Goal: Transaction & Acquisition: Purchase product/service

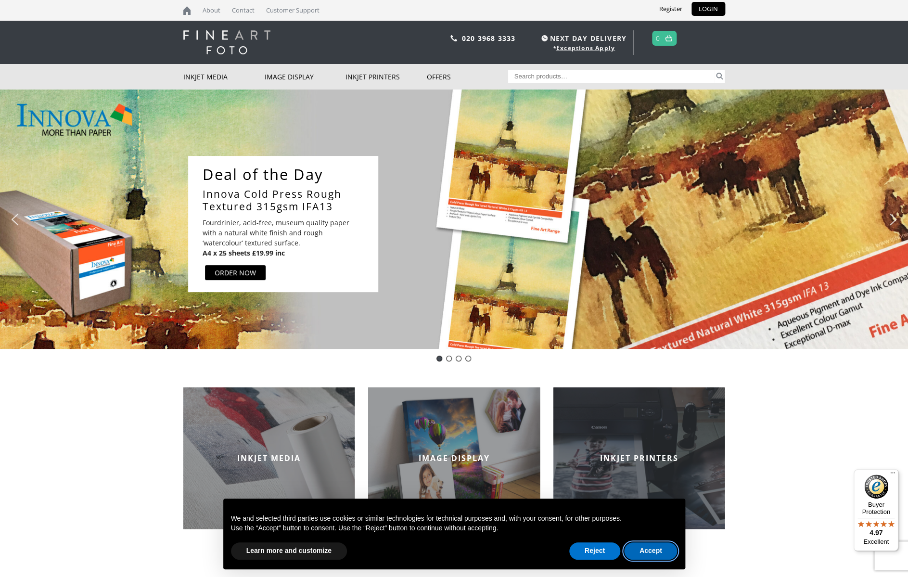
drag, startPoint x: 660, startPoint y: 552, endPoint x: 696, endPoint y: 515, distance: 51.7
click at [660, 552] on button "Accept" at bounding box center [650, 550] width 53 height 17
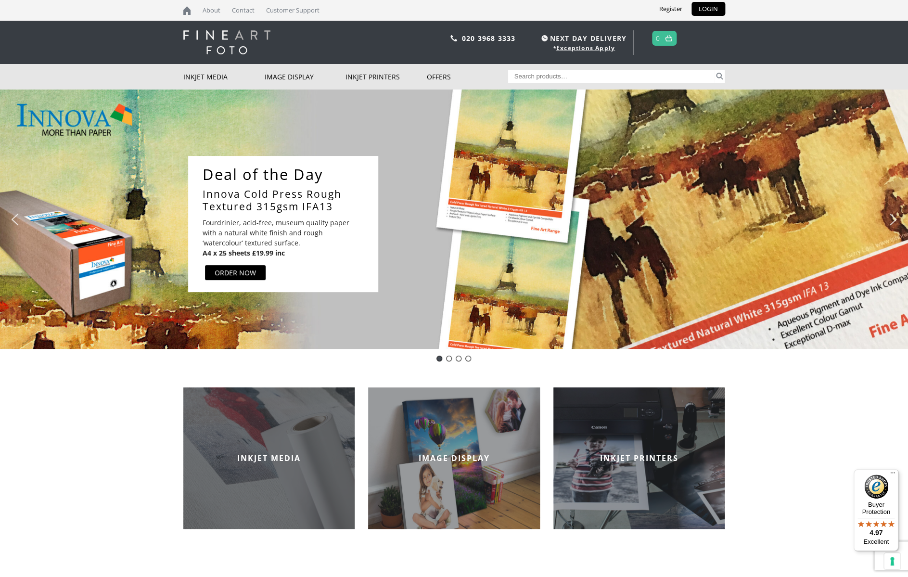
click at [264, 456] on h2 "INKJET MEDIA" at bounding box center [269, 458] width 172 height 11
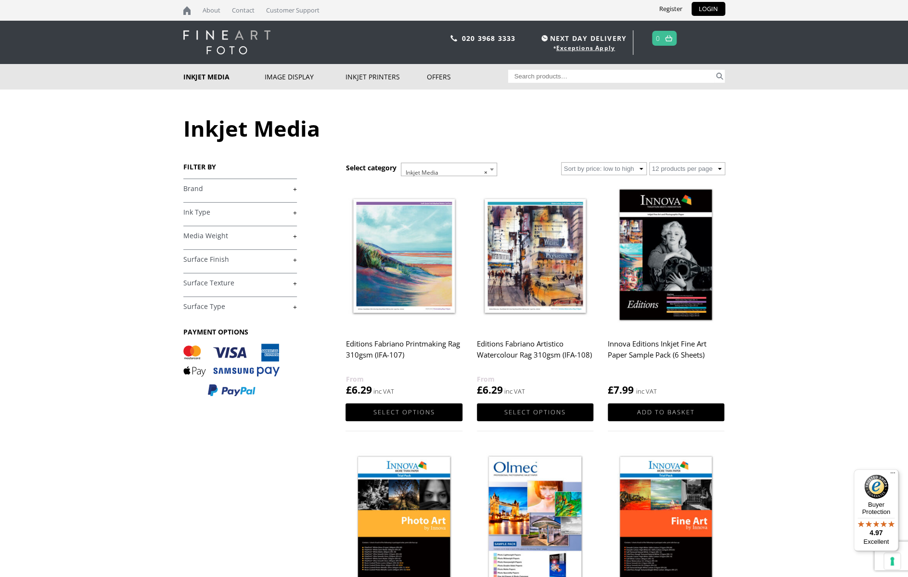
click at [294, 190] on link "+" at bounding box center [240, 188] width 114 height 9
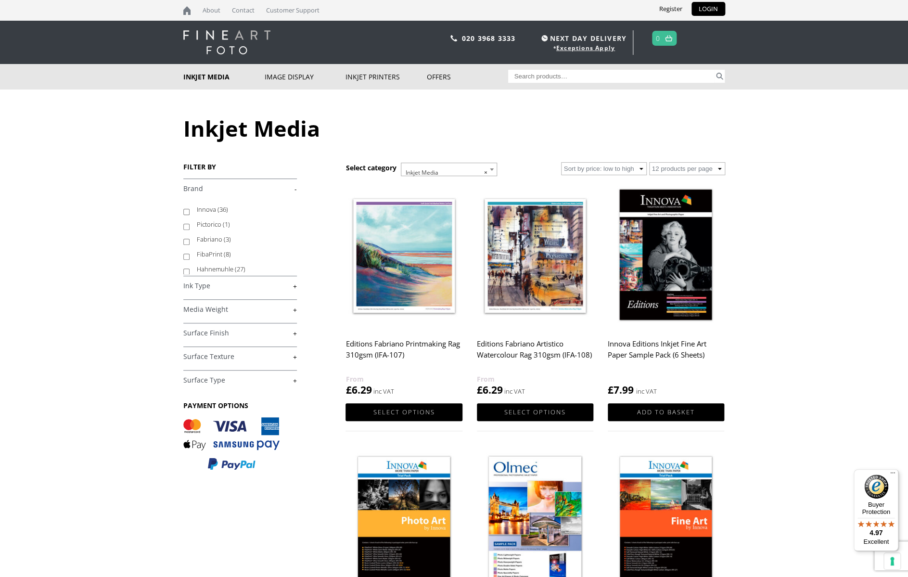
click at [185, 210] on input "Innova (36)" at bounding box center [186, 212] width 6 height 6
checkbox input "true"
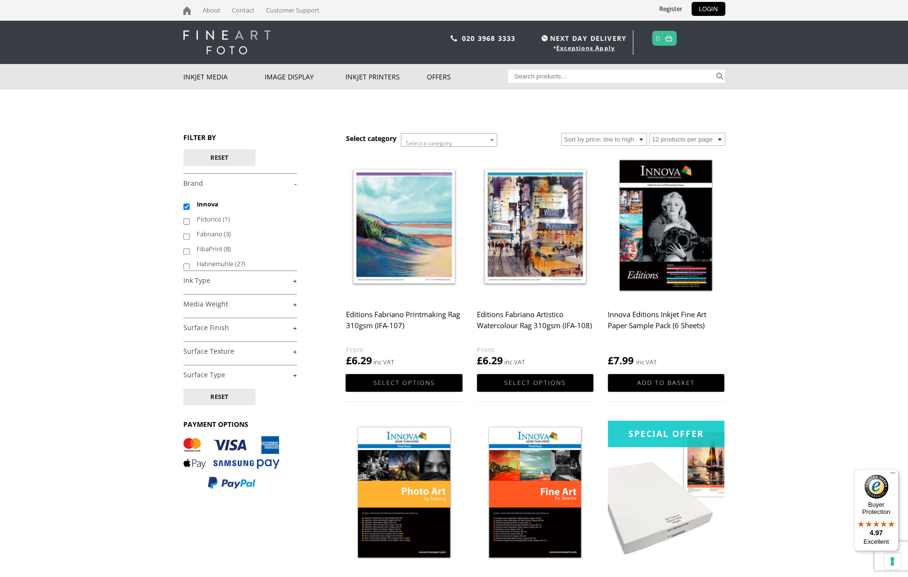
click at [293, 305] on link "+" at bounding box center [240, 304] width 114 height 9
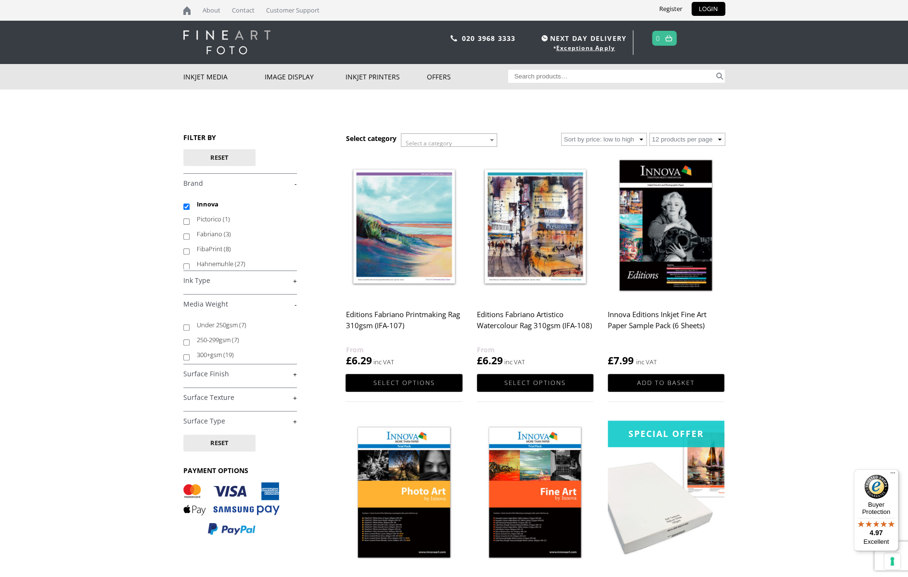
click at [187, 357] on input "300+gsm (19)" at bounding box center [186, 357] width 6 height 6
checkbox input "true"
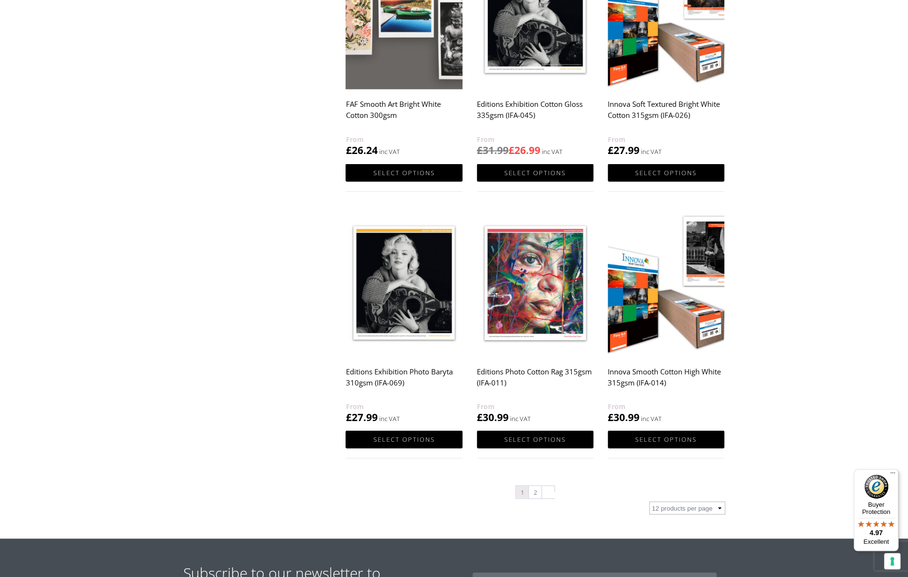
scroll to position [764, 0]
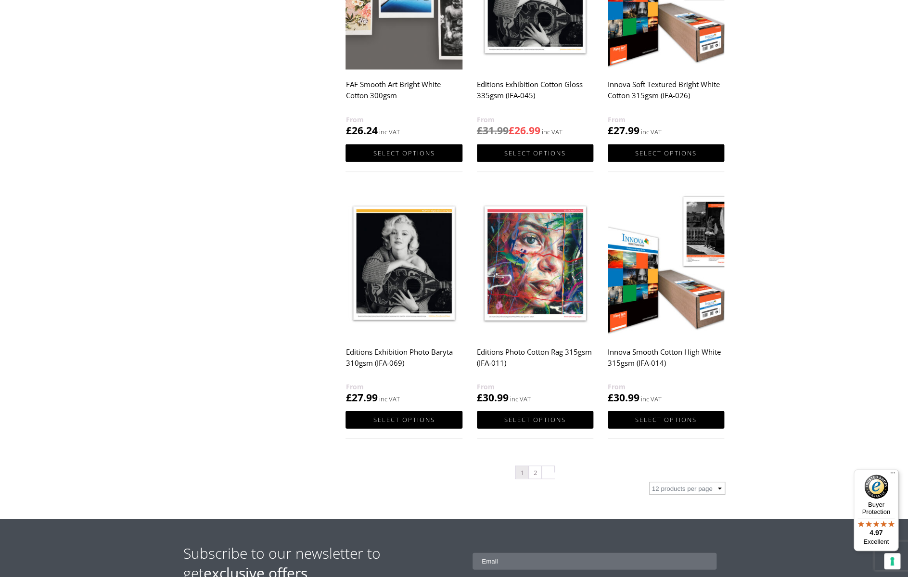
click at [400, 282] on img at bounding box center [403, 263] width 116 height 146
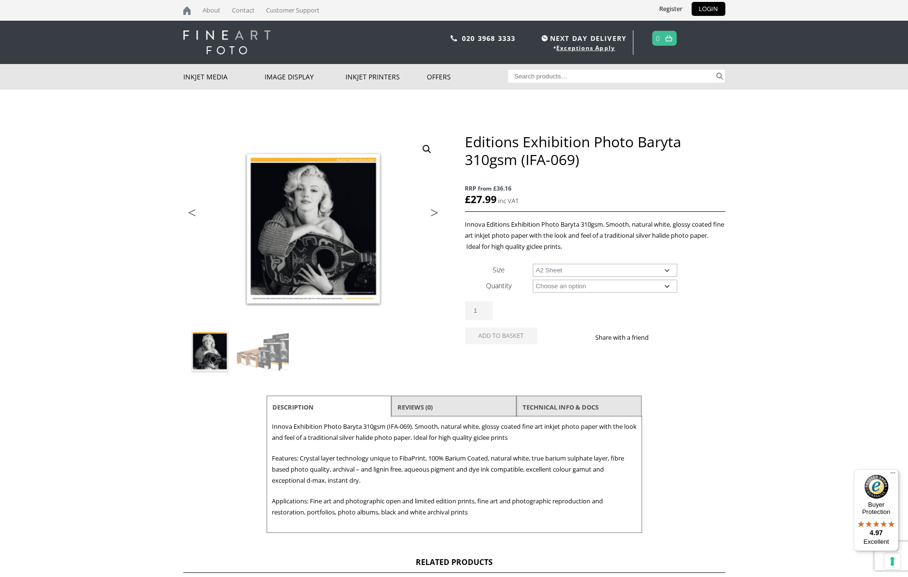
select select "a2-sheet"
select select "25-sheets"
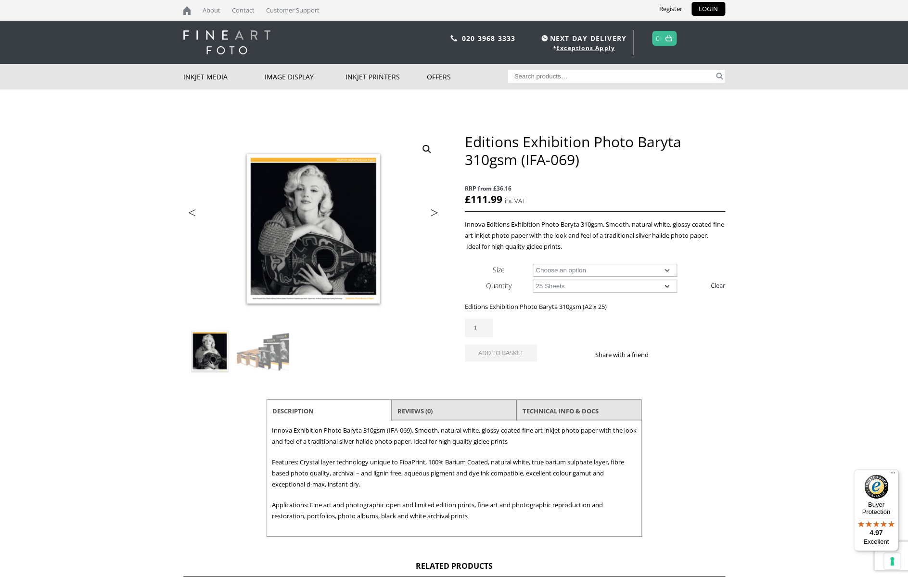
drag, startPoint x: 708, startPoint y: 6, endPoint x: 736, endPoint y: 12, distance: 28.5
click at [708, 6] on link "LOGIN" at bounding box center [708, 9] width 34 height 14
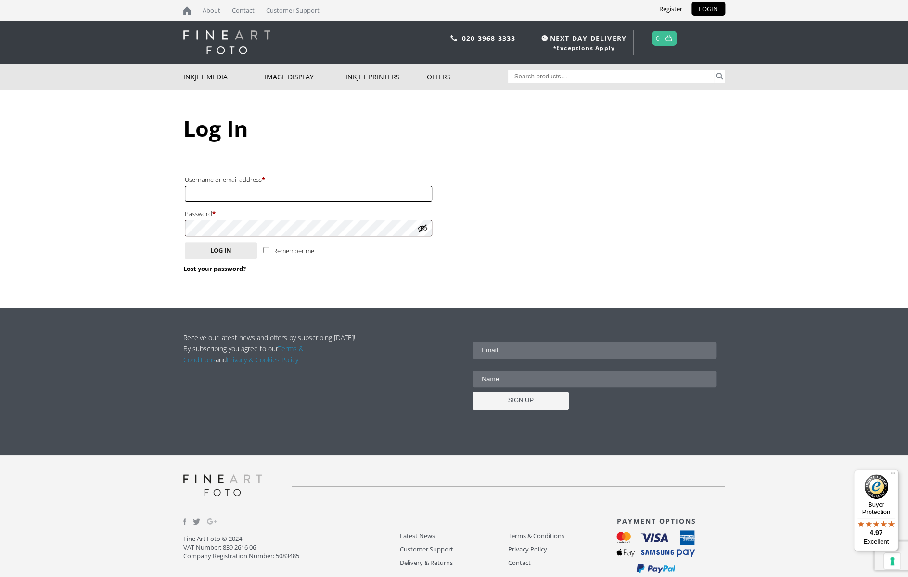
click at [256, 193] on input "Username or email address * Required" at bounding box center [308, 194] width 247 height 16
type input "AlexRamsay"
drag, startPoint x: 670, startPoint y: 7, endPoint x: 704, endPoint y: 19, distance: 36.7
click at [672, 8] on link "Register" at bounding box center [671, 9] width 38 height 14
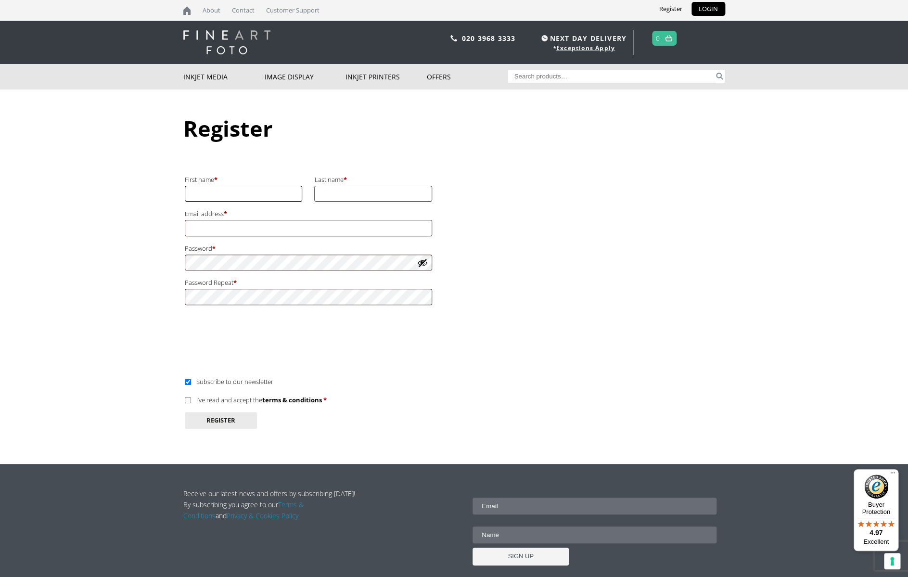
click at [210, 192] on input "First name *" at bounding box center [244, 194] width 118 height 16
type input "Alex"
drag, startPoint x: 344, startPoint y: 195, endPoint x: 367, endPoint y: 198, distance: 23.2
click at [344, 195] on input "Last name *" at bounding box center [373, 194] width 118 height 16
type input "Ramsay"
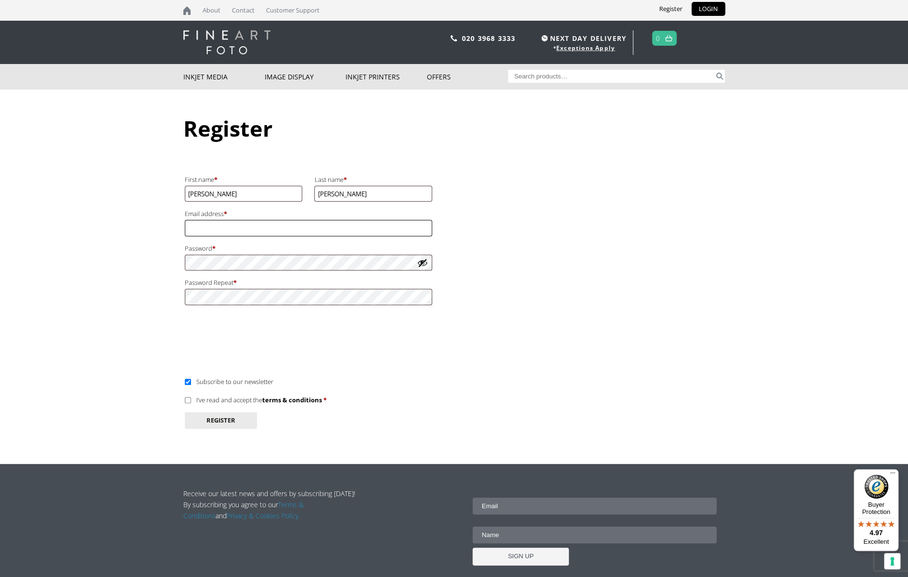
type input "alex@ramsay.net"
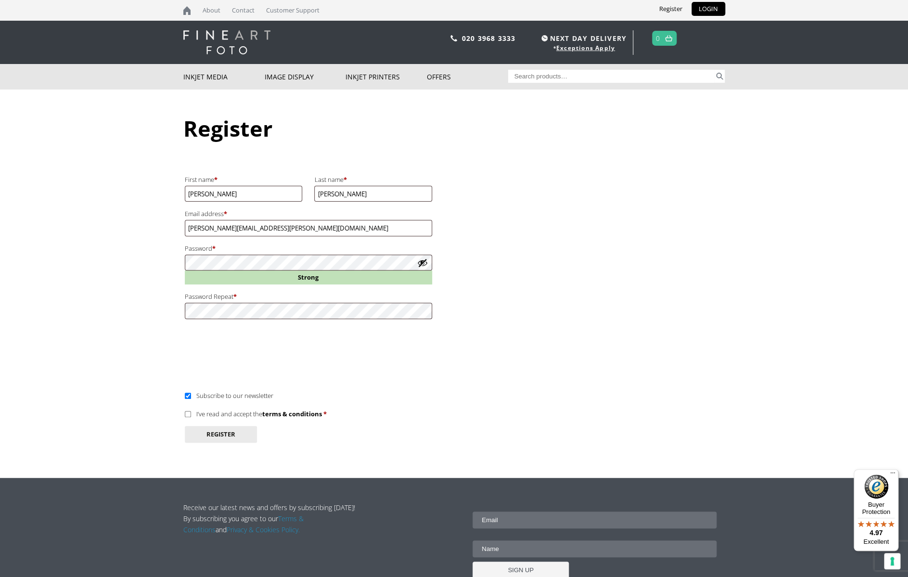
drag, startPoint x: 187, startPoint y: 415, endPoint x: 199, endPoint y: 420, distance: 13.0
click at [187, 415] on input "I’ve read and accept the terms & conditions *" at bounding box center [188, 414] width 6 height 6
checkbox input "true"
drag, startPoint x: 216, startPoint y: 432, endPoint x: 255, endPoint y: 431, distance: 39.0
click at [215, 432] on button "Register" at bounding box center [221, 434] width 72 height 17
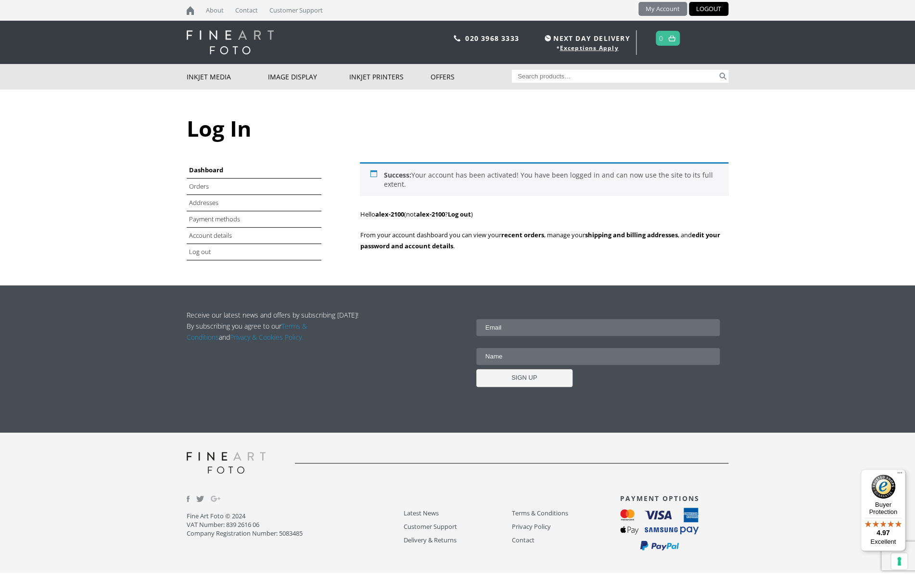
click at [660, 8] on link "My Account" at bounding box center [662, 9] width 49 height 14
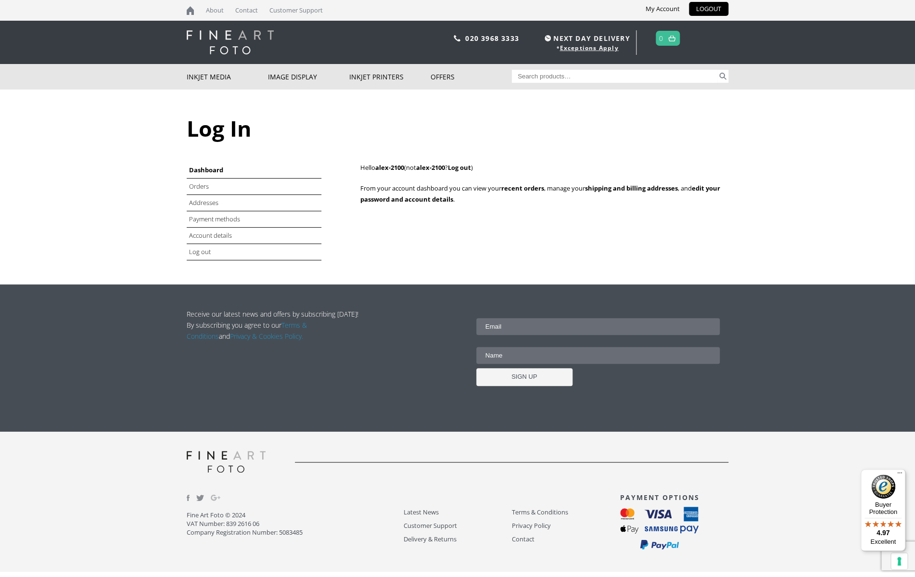
click at [134, 134] on body "NEXT DAY DELIVERY * Exceptions Apply About Contact Customer Support My Account …" at bounding box center [457, 288] width 915 height 577
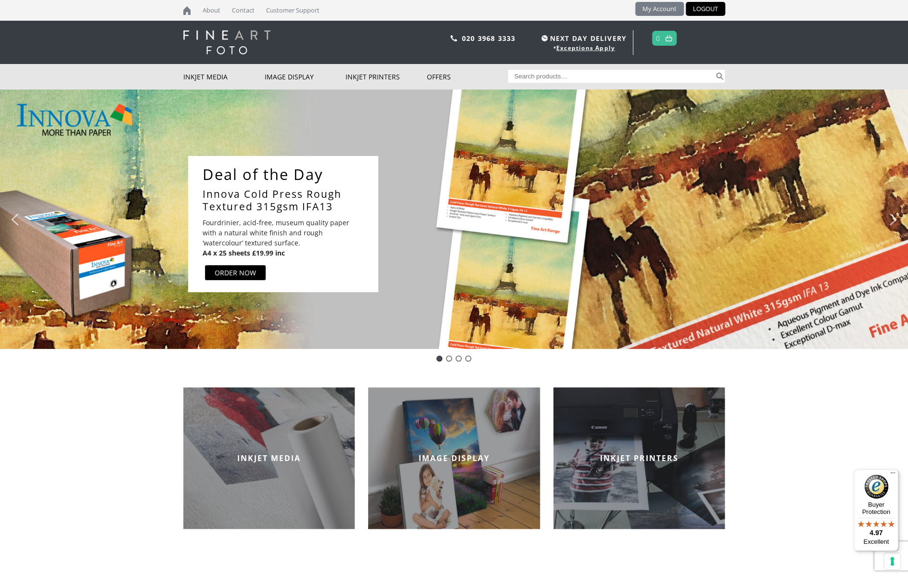
click at [655, 8] on link "My Account" at bounding box center [659, 9] width 49 height 14
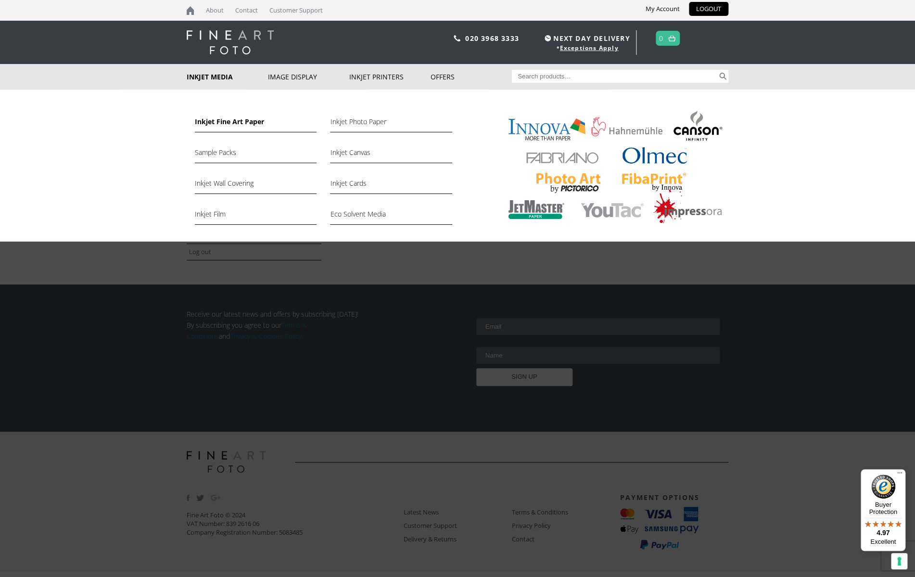
click at [225, 120] on link "Inkjet Fine Art Paper" at bounding box center [256, 124] width 122 height 16
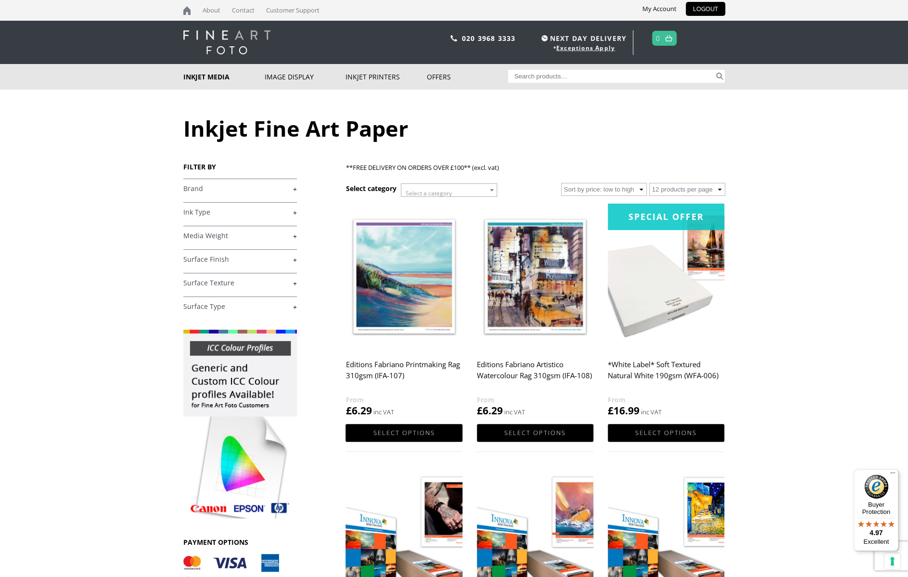
click at [294, 189] on link "+" at bounding box center [240, 188] width 114 height 9
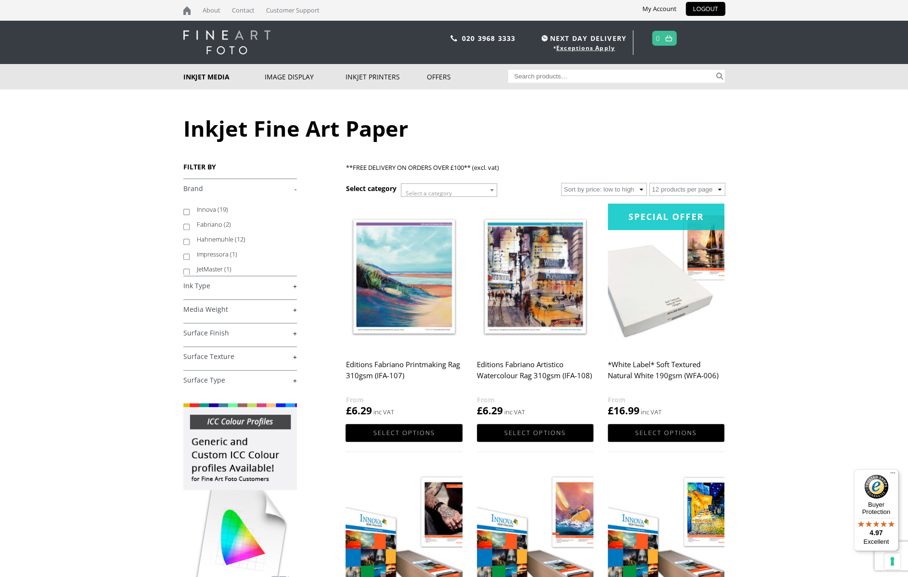
click at [187, 212] on input "Innova (19)" at bounding box center [186, 212] width 6 height 6
checkbox input "true"
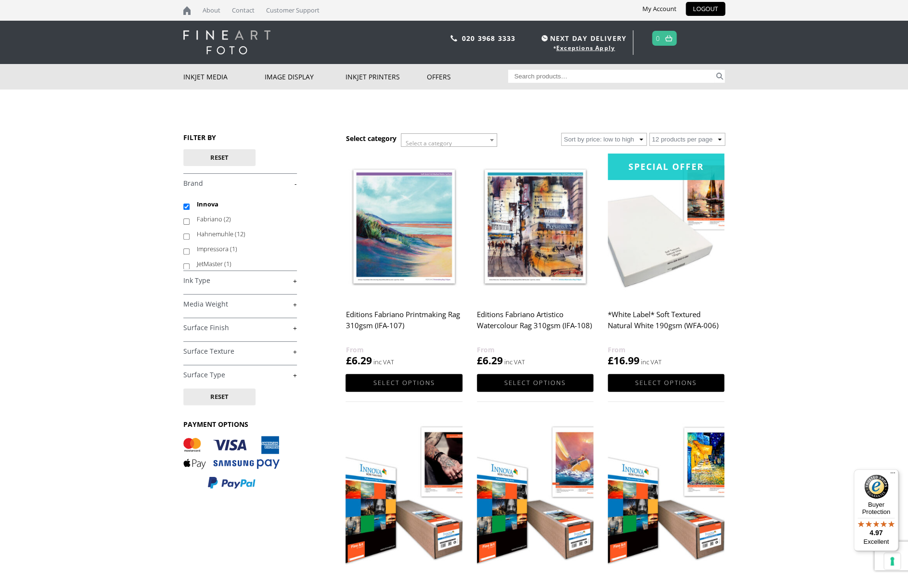
click at [295, 281] on link "+" at bounding box center [240, 280] width 114 height 9
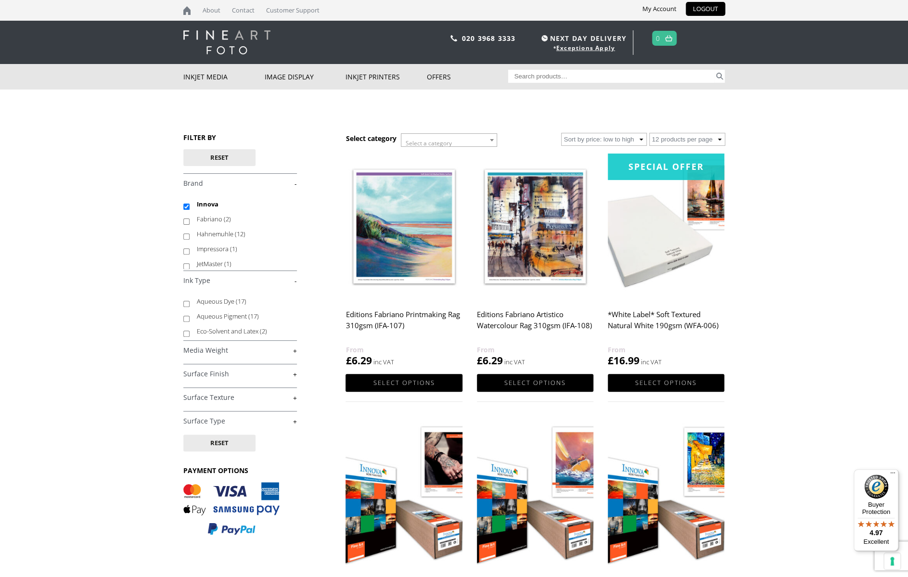
click at [295, 281] on link "-" at bounding box center [240, 280] width 114 height 9
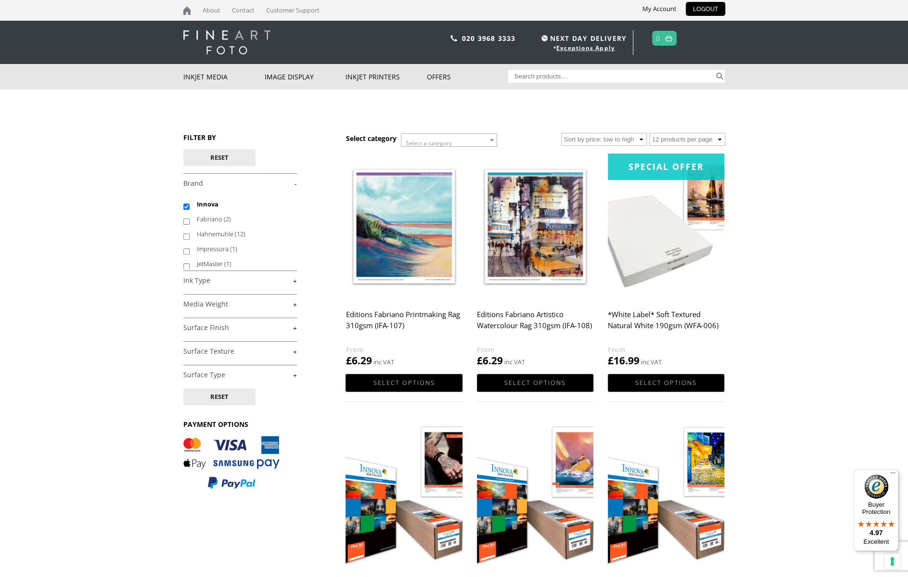
click at [294, 306] on link "+" at bounding box center [240, 304] width 114 height 9
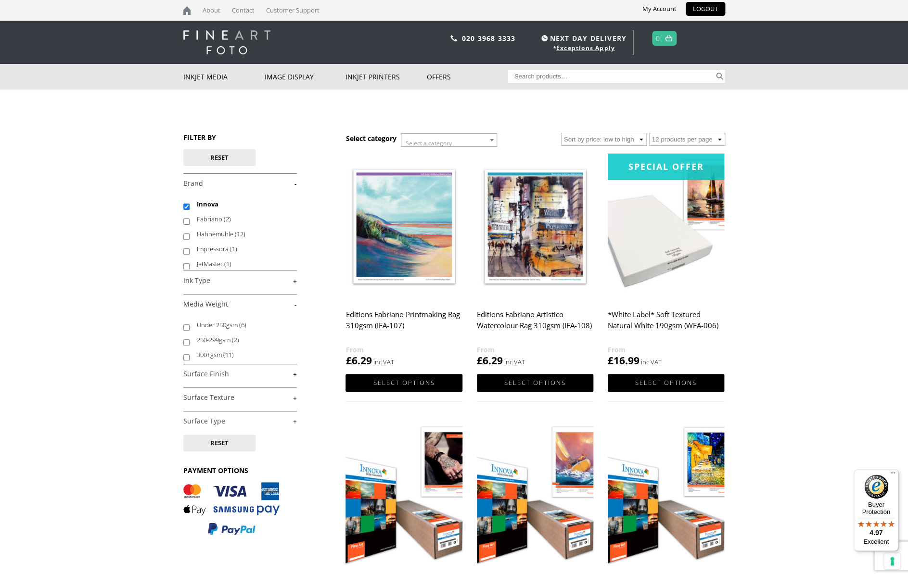
drag, startPoint x: 185, startPoint y: 357, endPoint x: 204, endPoint y: 353, distance: 19.1
click at [186, 357] on input "300+gsm (11)" at bounding box center [186, 357] width 6 height 6
checkbox input "true"
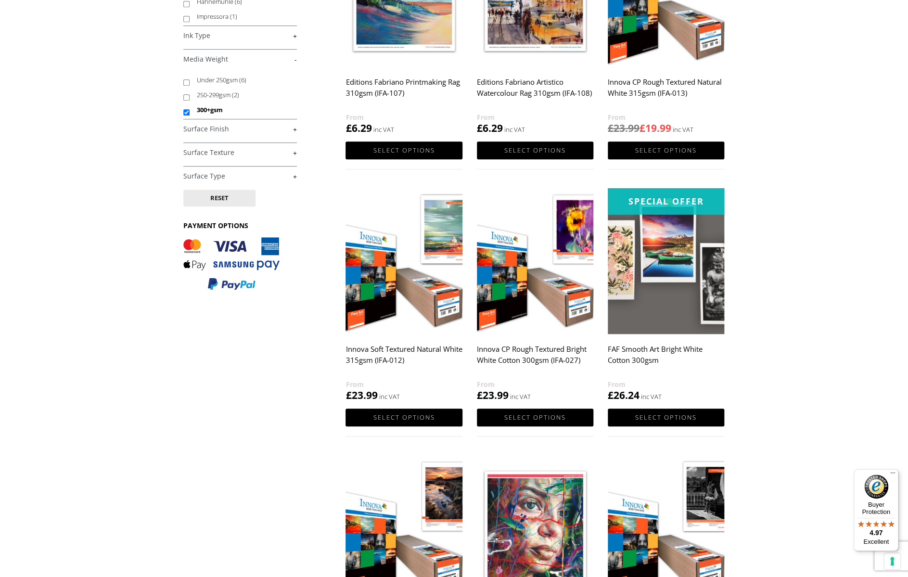
scroll to position [233, 0]
click at [187, 112] on input "300+gsm" at bounding box center [186, 112] width 6 height 6
checkbox input "false"
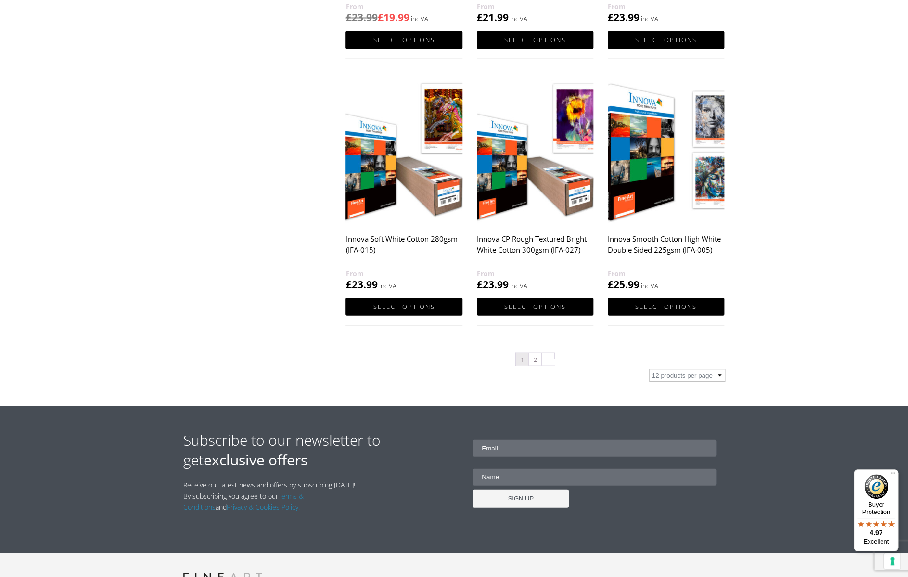
scroll to position [878, 0]
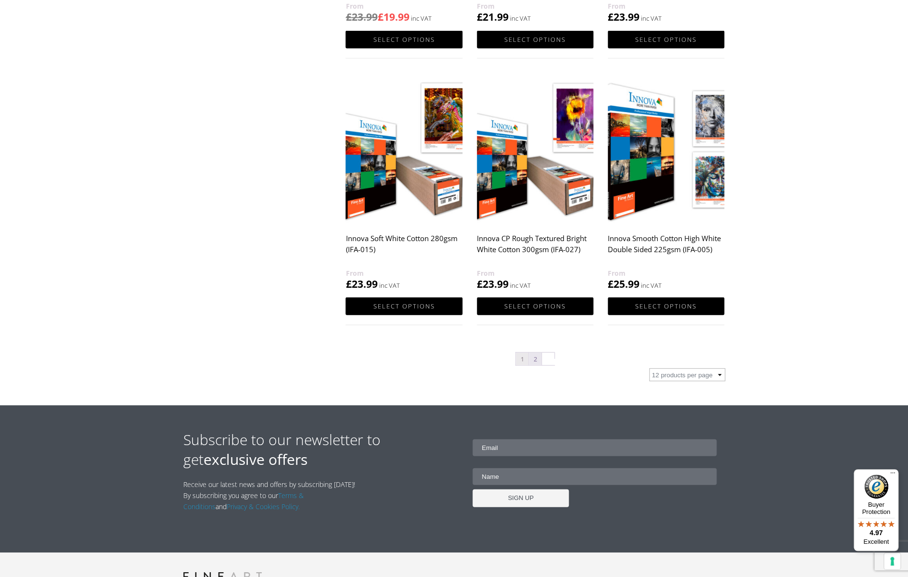
click at [535, 360] on link "2" at bounding box center [535, 358] width 13 height 13
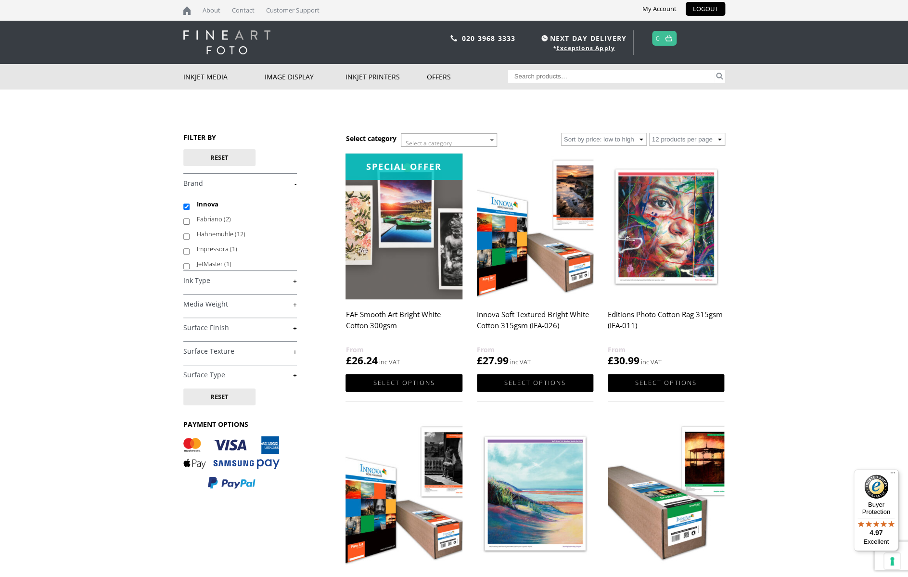
click at [548, 77] on input "Search for:" at bounding box center [611, 76] width 206 height 13
type input "innova photo baryta 310"
click at [719, 73] on button "Search" at bounding box center [719, 76] width 11 height 13
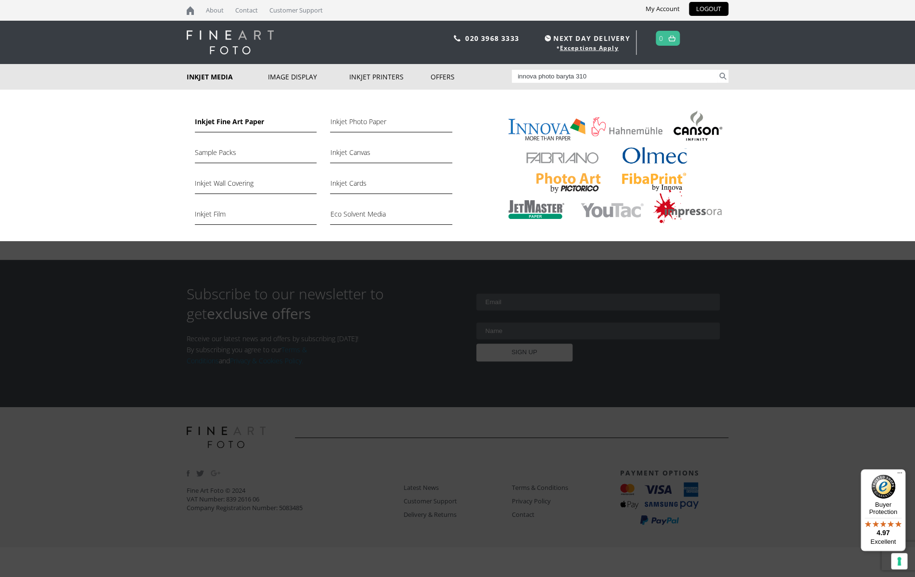
click at [247, 124] on link "Inkjet Fine Art Paper" at bounding box center [256, 124] width 122 height 16
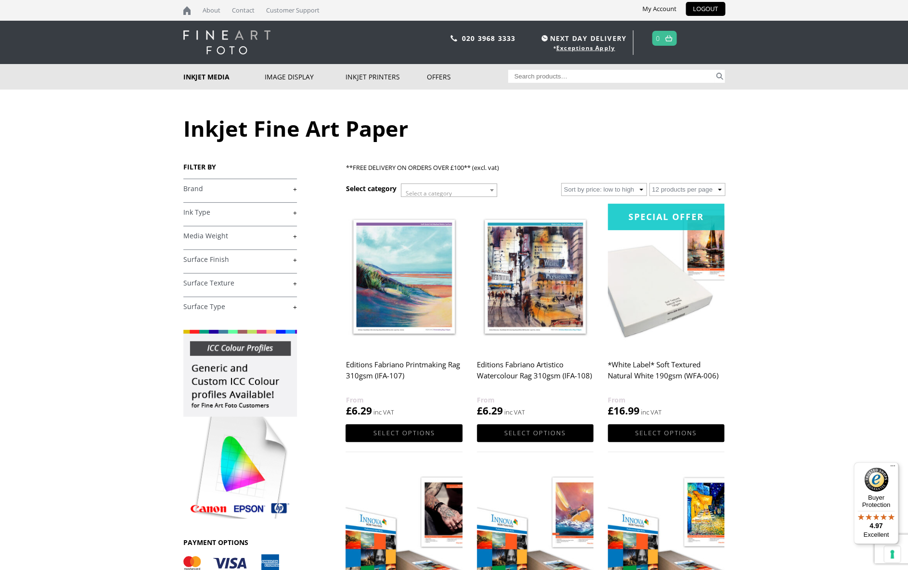
click at [493, 191] on b at bounding box center [492, 190] width 4 height 2
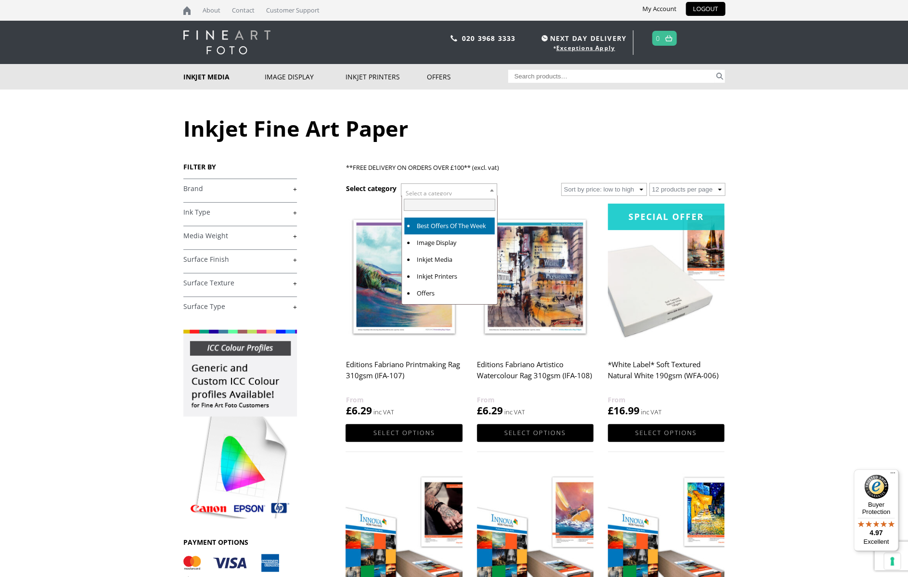
click at [493, 191] on b at bounding box center [492, 190] width 4 height 2
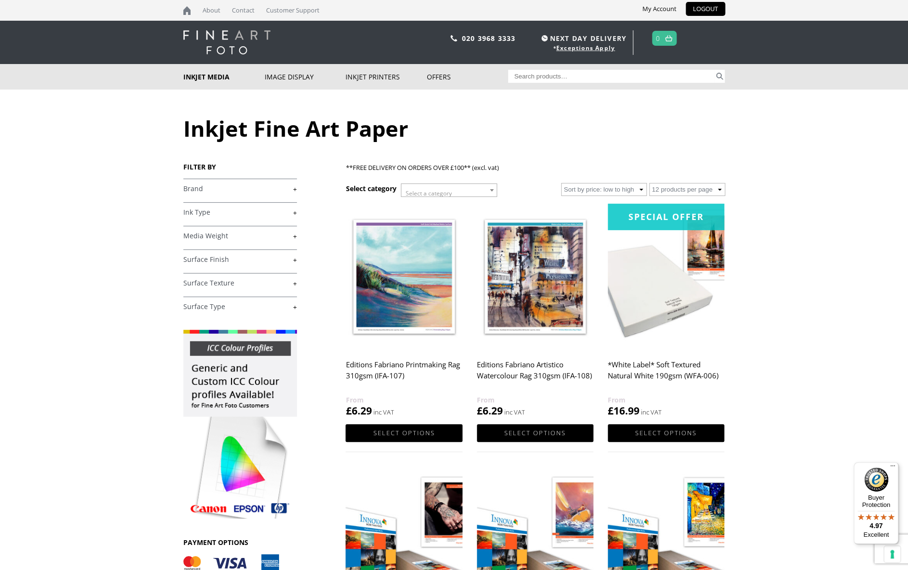
click at [493, 191] on b at bounding box center [492, 190] width 4 height 2
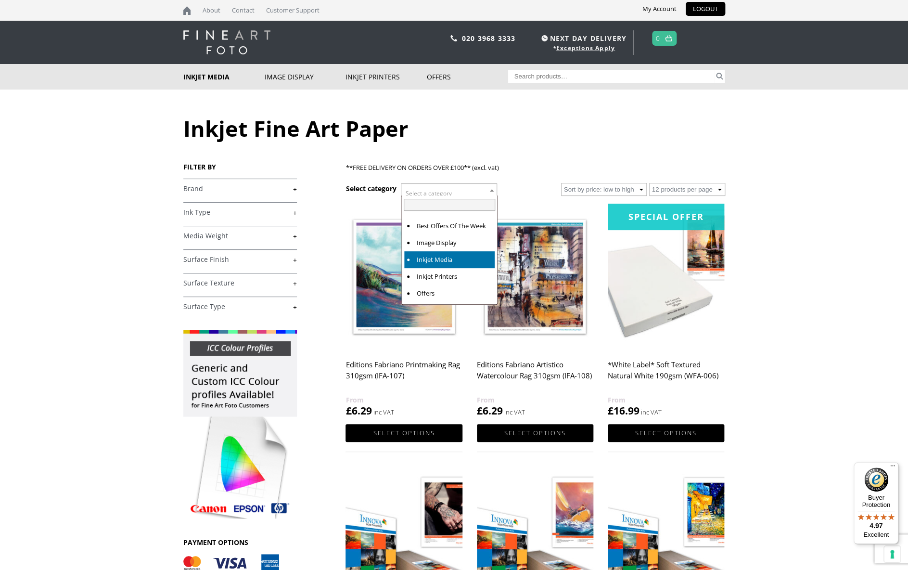
drag, startPoint x: 444, startPoint y: 262, endPoint x: 472, endPoint y: 249, distance: 31.9
select select "inkjet-media"
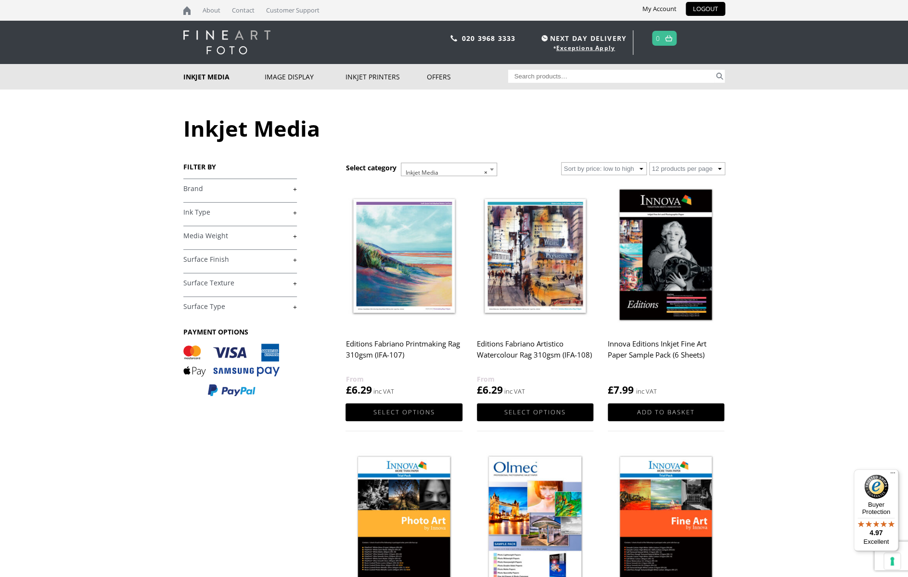
click at [294, 189] on link "+" at bounding box center [240, 188] width 114 height 9
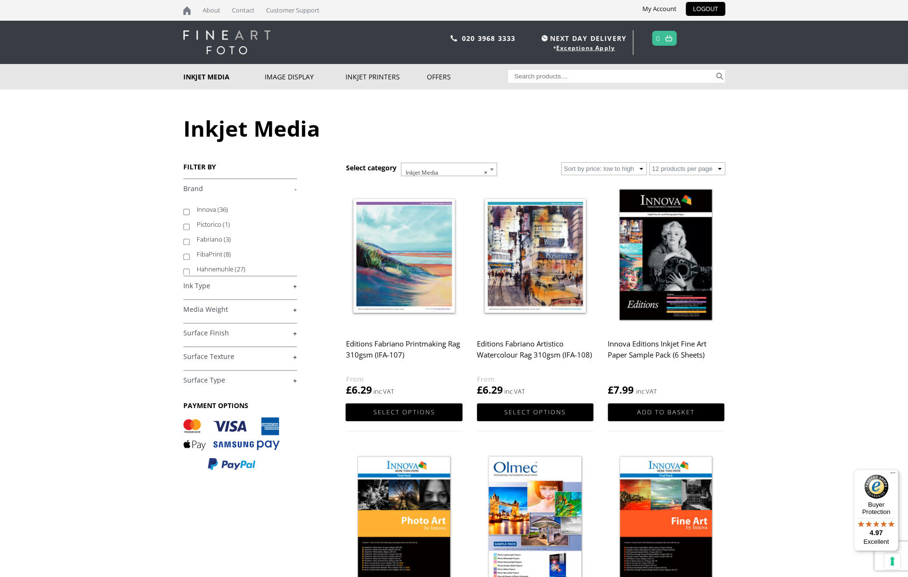
click at [187, 211] on input "Innova (36)" at bounding box center [186, 212] width 6 height 6
checkbox input "true"
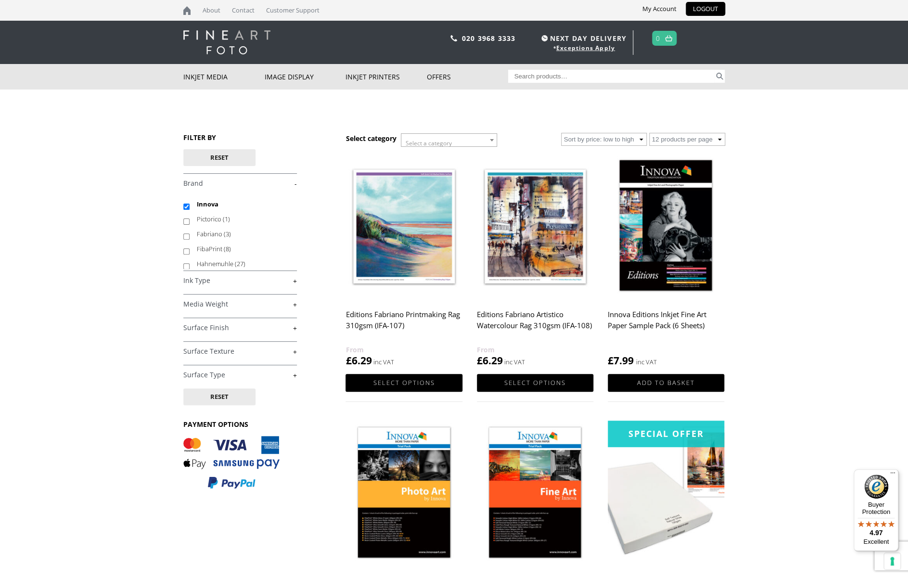
click at [294, 305] on link "+" at bounding box center [240, 304] width 114 height 9
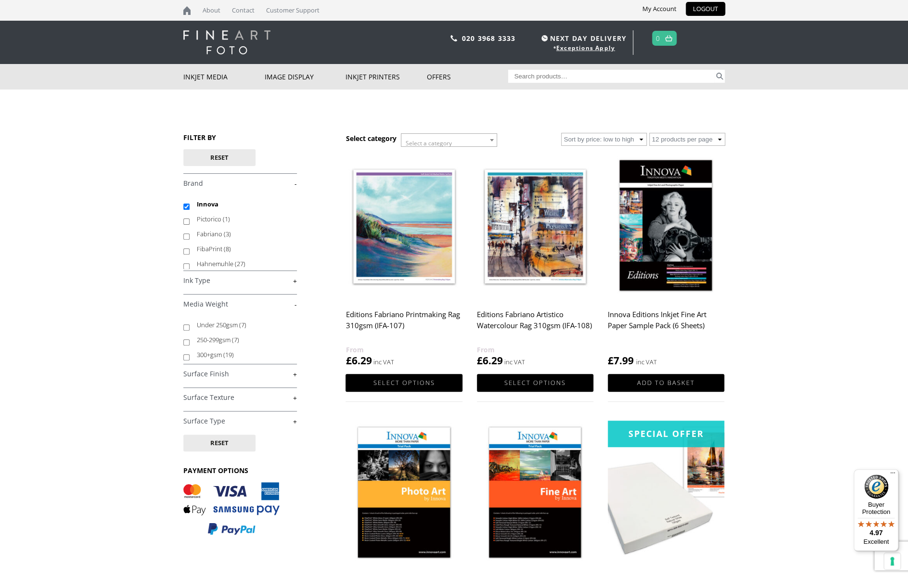
drag, startPoint x: 188, startPoint y: 357, endPoint x: 218, endPoint y: 366, distance: 31.7
click at [188, 357] on input "300+gsm (19)" at bounding box center [186, 357] width 6 height 6
checkbox input "true"
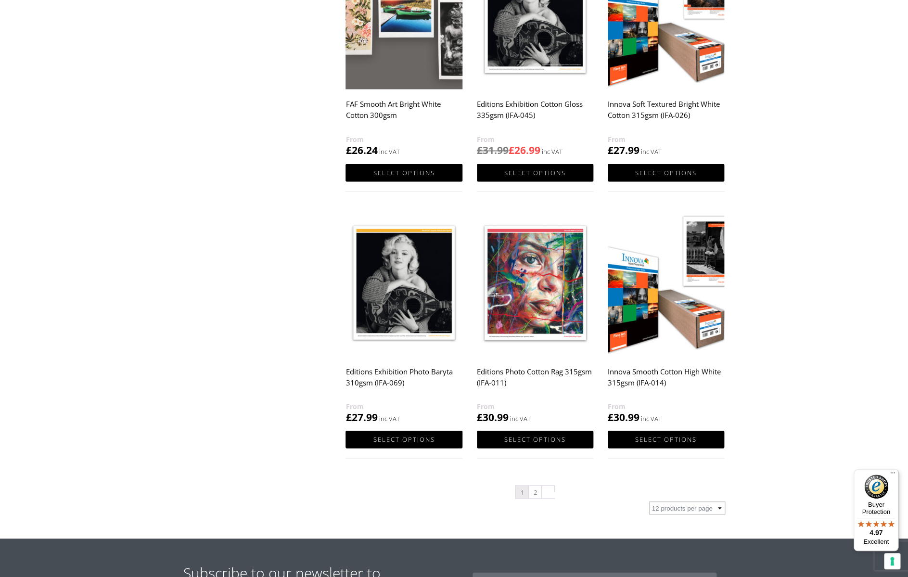
scroll to position [748, 0]
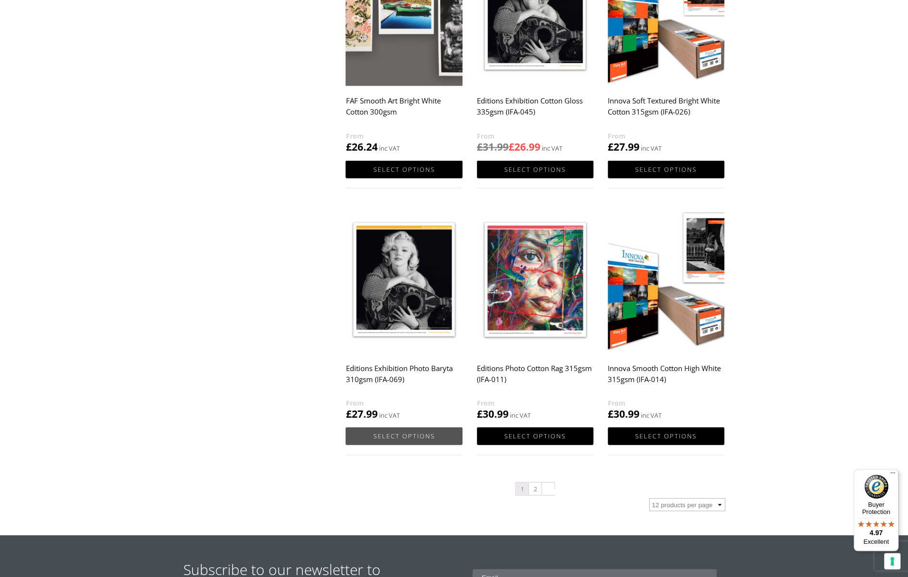
click at [399, 435] on link "Select options" at bounding box center [403, 436] width 116 height 18
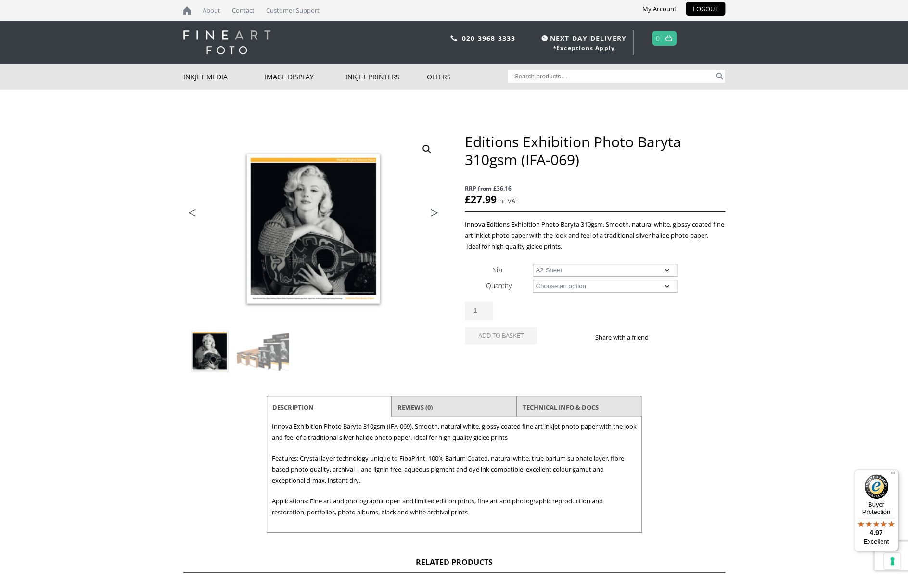
select select "a2-sheet"
select select "25-sheets"
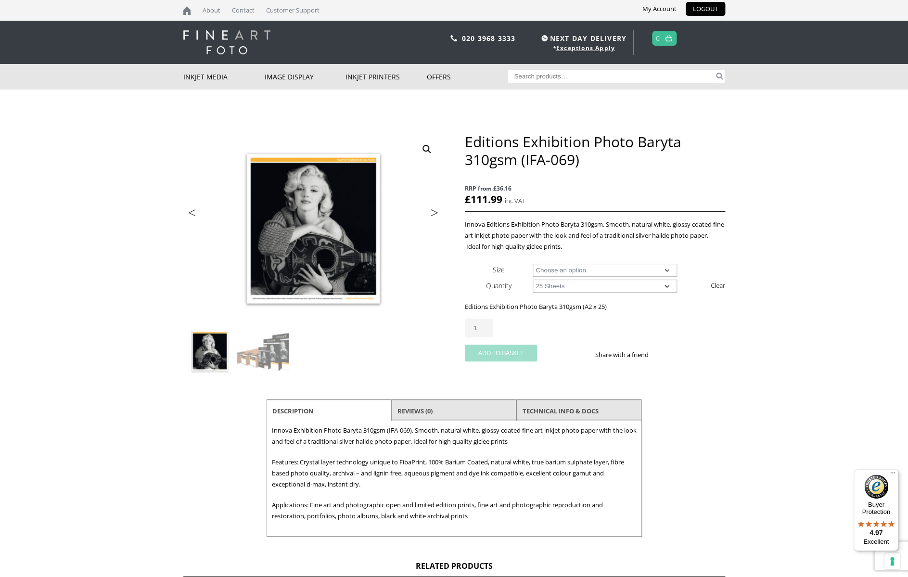
click at [501, 353] on button "Add to basket" at bounding box center [501, 352] width 72 height 17
